Goal: Task Accomplishment & Management: Use online tool/utility

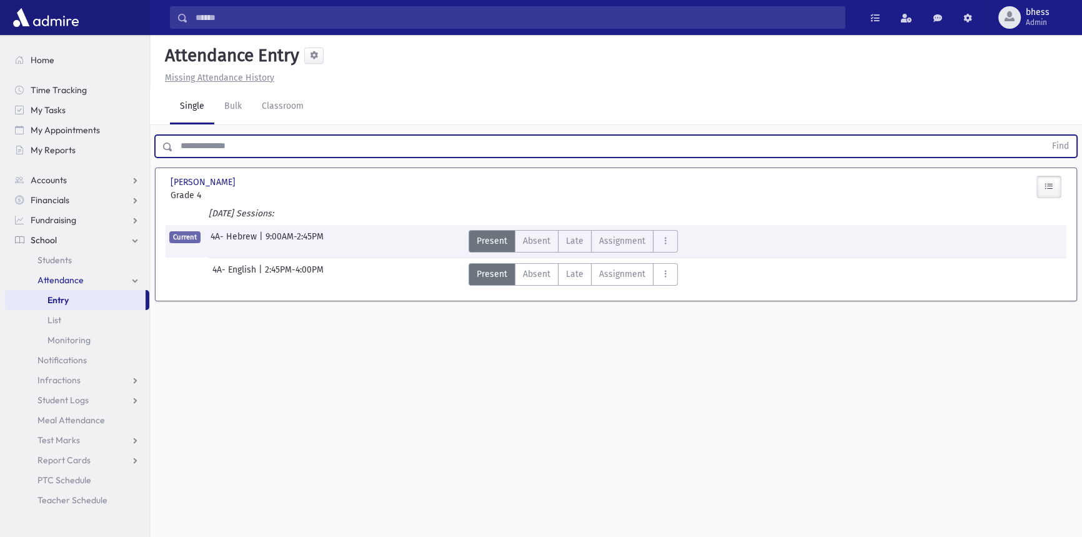
drag, startPoint x: 62, startPoint y: 295, endPoint x: 71, endPoint y: 285, distance: 13.4
click at [62, 295] on span "Entry" at bounding box center [57, 299] width 21 height 11
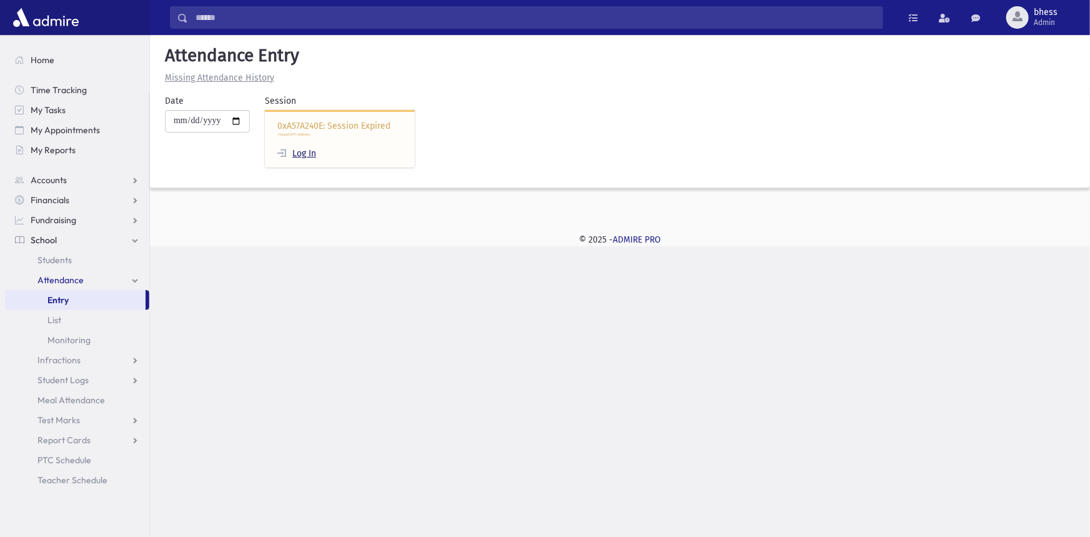
click at [315, 153] on link "Log In" at bounding box center [296, 153] width 39 height 11
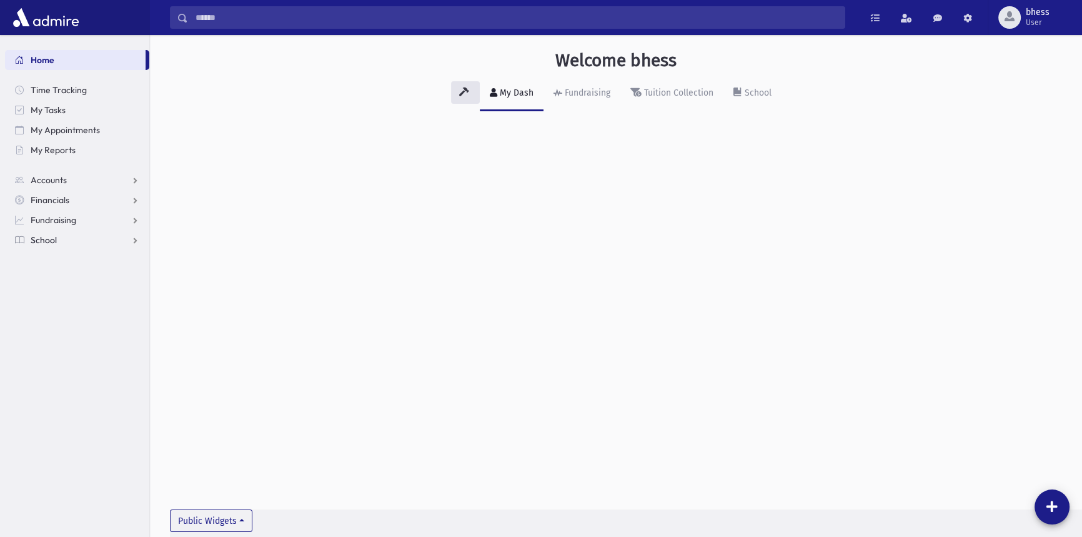
click at [86, 232] on link "School" at bounding box center [77, 240] width 144 height 20
click at [67, 276] on span "Attendance" at bounding box center [60, 279] width 46 height 11
click at [65, 294] on span "Entry" at bounding box center [57, 299] width 21 height 11
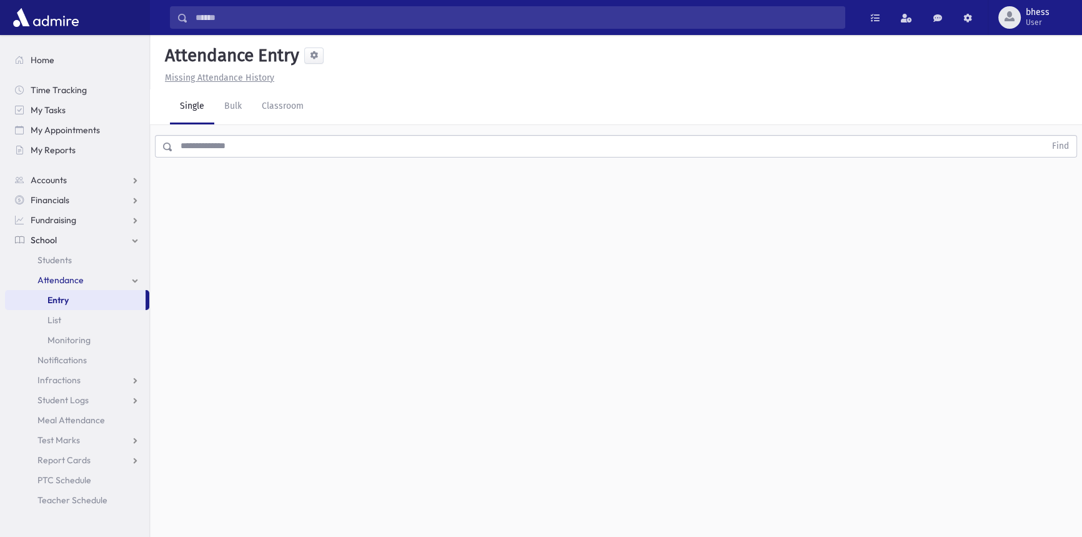
click at [298, 139] on input "text" at bounding box center [609, 146] width 872 height 22
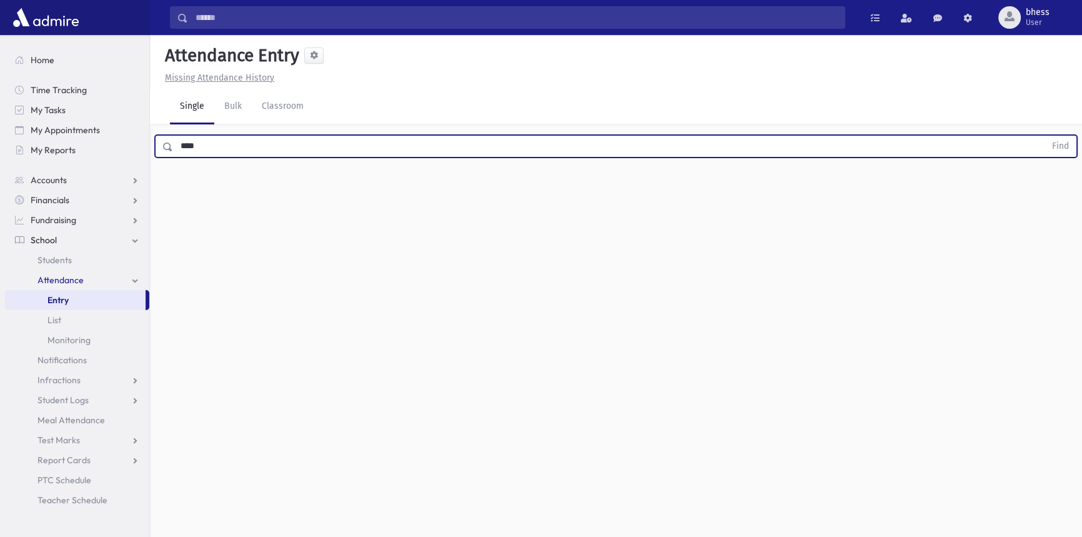
type input "****"
click at [1044, 136] on button "Find" at bounding box center [1060, 146] width 32 height 21
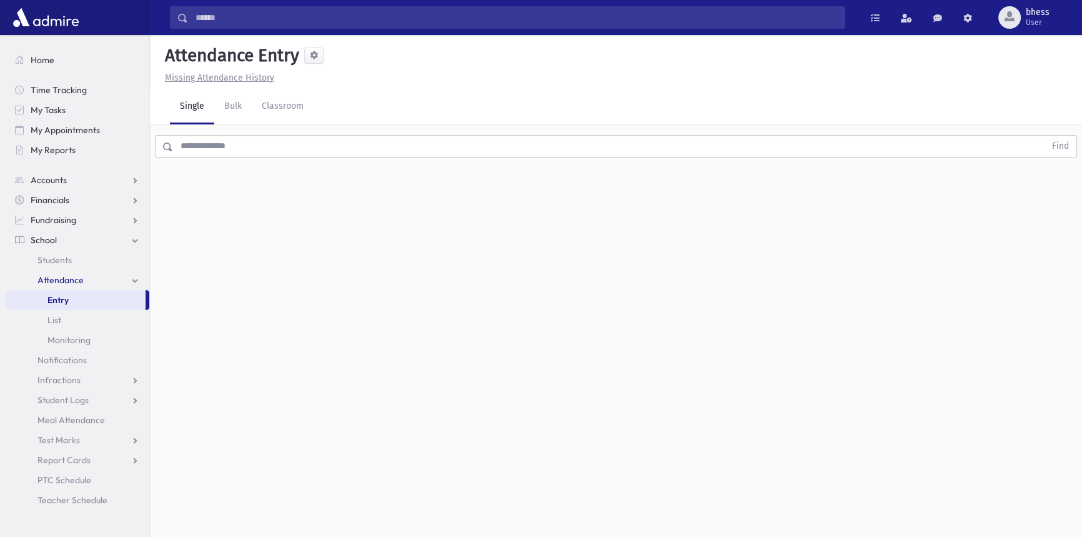
click at [231, 152] on input "text" at bounding box center [609, 146] width 872 height 22
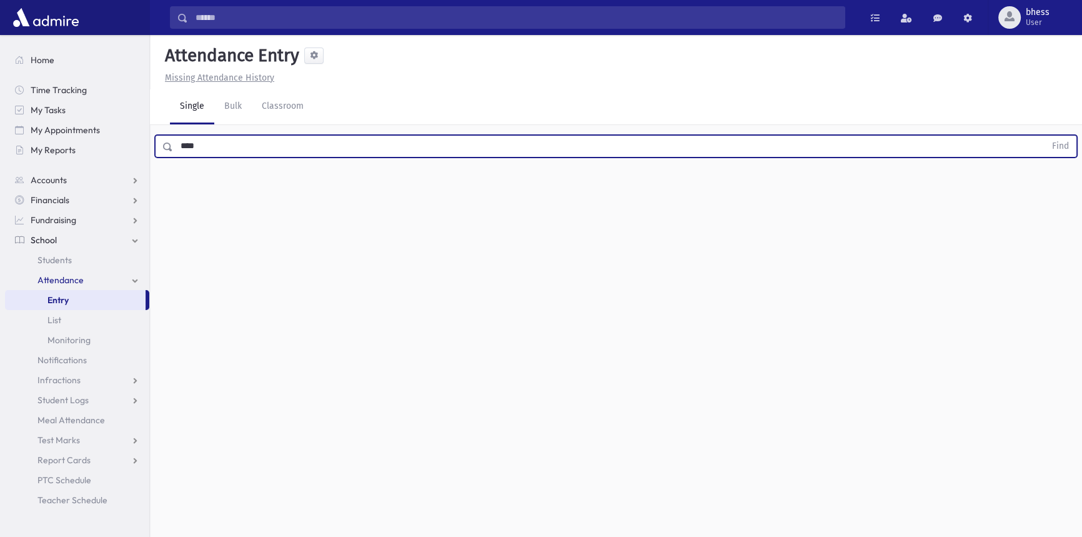
type input "****"
click at [1044, 136] on button "Find" at bounding box center [1060, 146] width 32 height 21
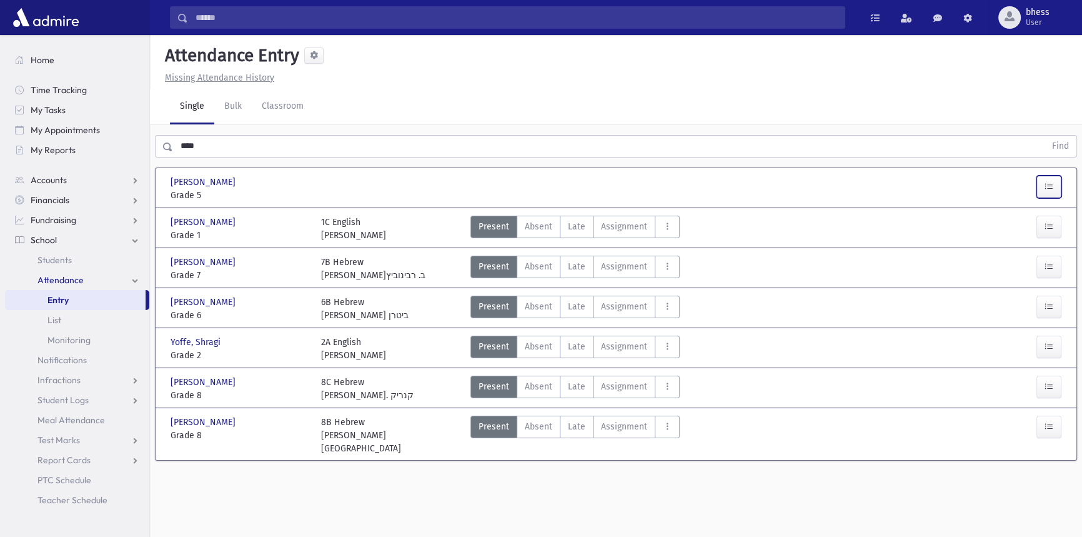
click at [1054, 182] on button "button" at bounding box center [1048, 187] width 25 height 22
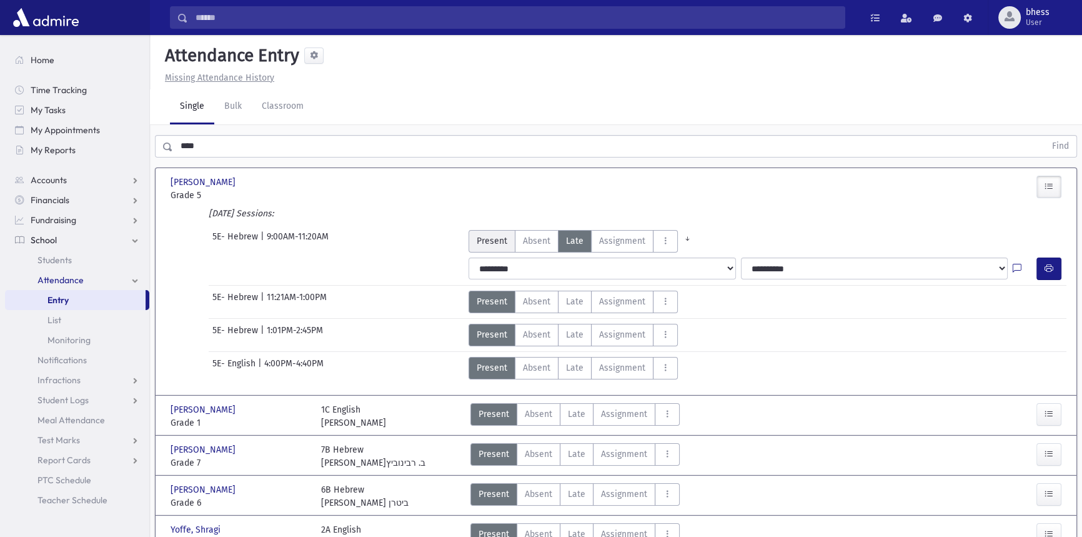
click at [483, 244] on span "Present" at bounding box center [492, 240] width 31 height 13
